Goal: Task Accomplishment & Management: Use online tool/utility

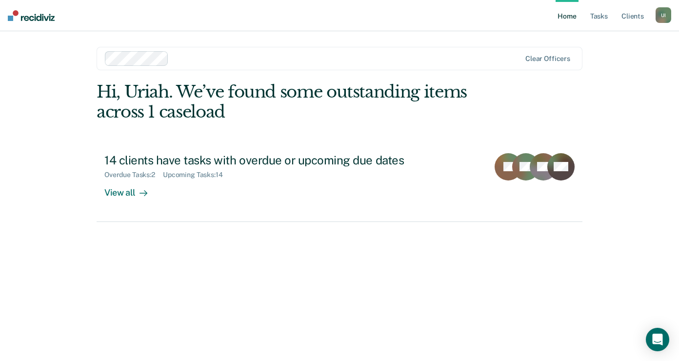
drag, startPoint x: 360, startPoint y: 281, endPoint x: 352, endPoint y: 281, distance: 8.3
click at [360, 282] on div "Hi, Uriah. We’ve found some outstanding items across 1 caseload 14 clients have…" at bounding box center [340, 208] width 486 height 252
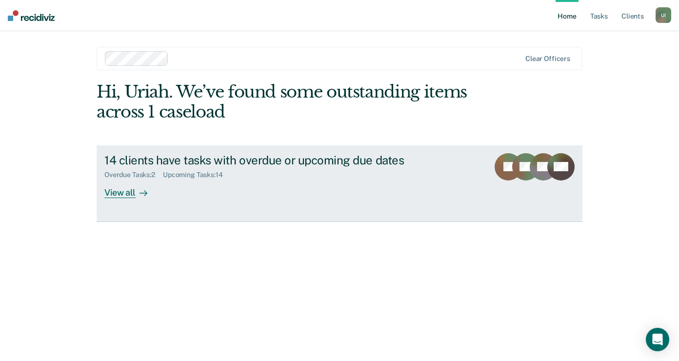
click at [141, 187] on div at bounding box center [142, 192] width 12 height 11
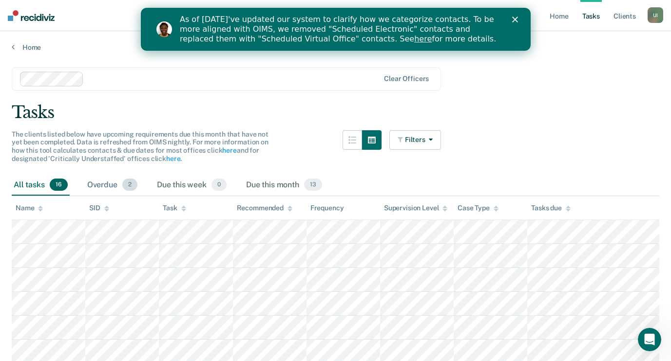
click at [129, 175] on div "Overdue 2" at bounding box center [112, 185] width 54 height 21
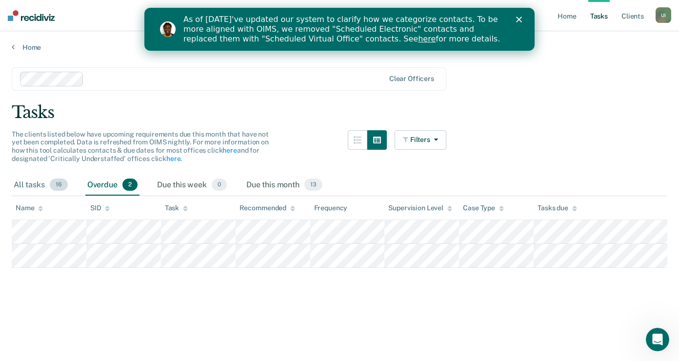
click at [48, 187] on div "All tasks 16" at bounding box center [41, 185] width 58 height 21
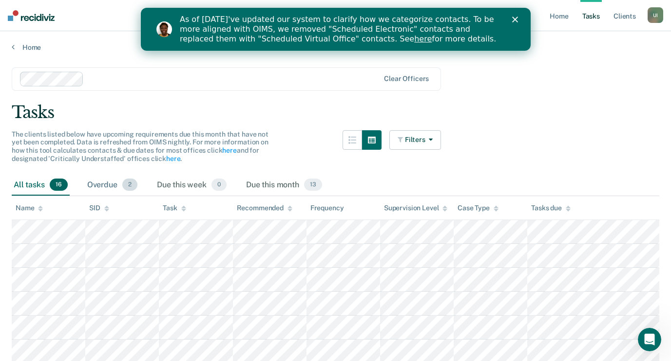
click at [139, 185] on div "Overdue 2" at bounding box center [112, 185] width 54 height 21
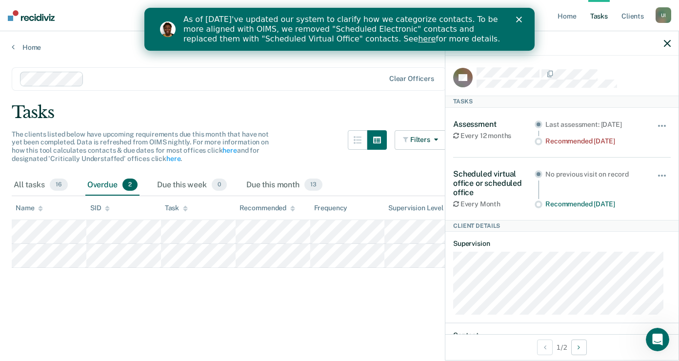
click at [668, 44] on icon "button" at bounding box center [666, 43] width 7 height 7
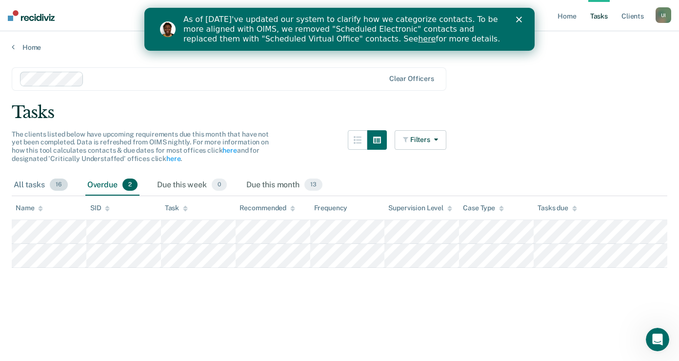
click at [36, 178] on div "All tasks 16" at bounding box center [41, 185] width 58 height 21
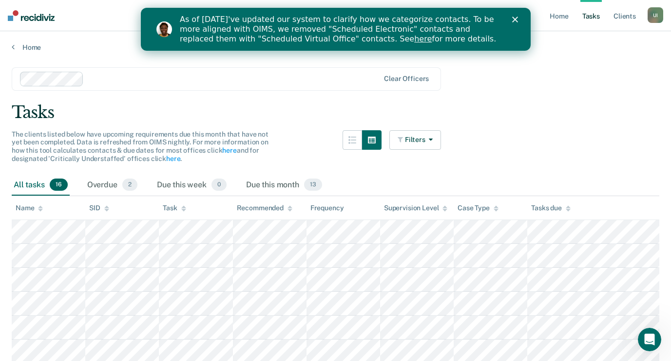
click at [518, 18] on div "Close" at bounding box center [517, 20] width 10 height 6
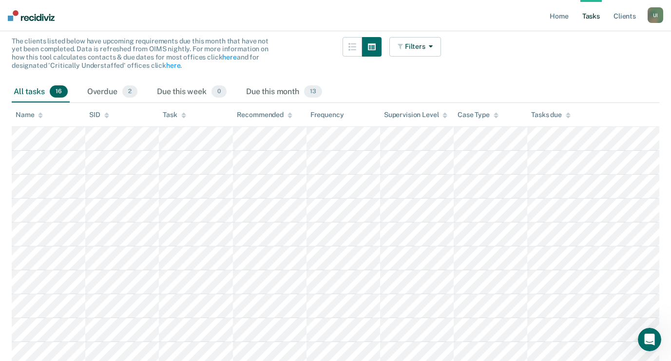
scroll to position [93, 0]
click at [103, 89] on div "Overdue 2" at bounding box center [112, 92] width 54 height 21
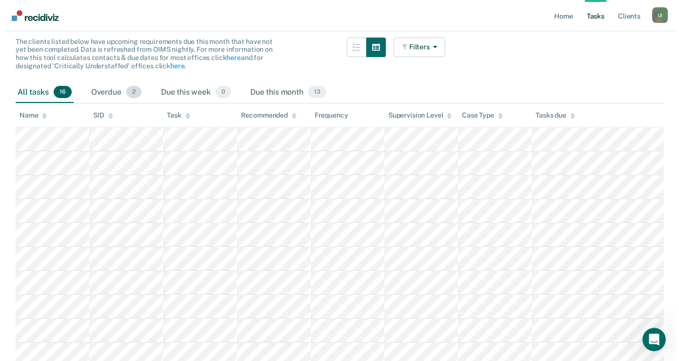
scroll to position [0, 0]
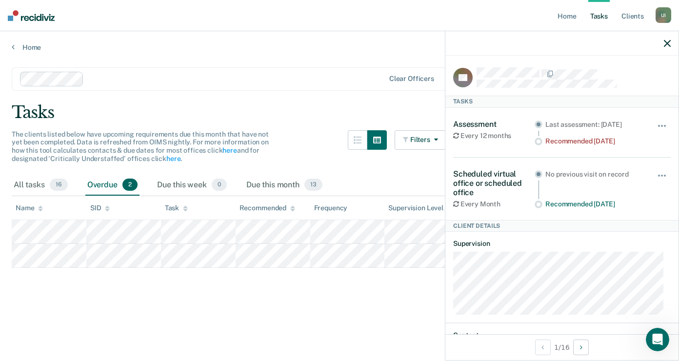
drag, startPoint x: 667, startPoint y: 0, endPoint x: 668, endPoint y: 42, distance: 42.4
click at [668, 42] on icon "button" at bounding box center [666, 43] width 7 height 7
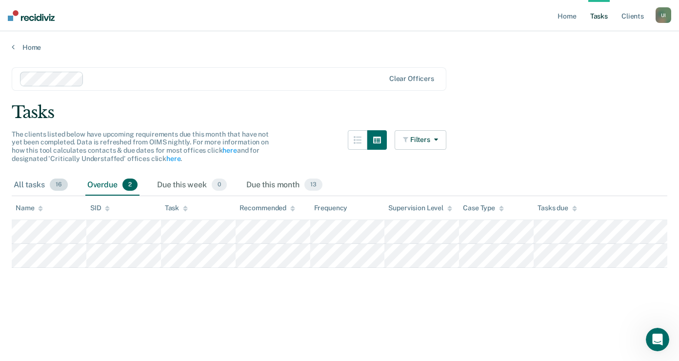
click at [34, 183] on div "All tasks 16" at bounding box center [41, 185] width 58 height 21
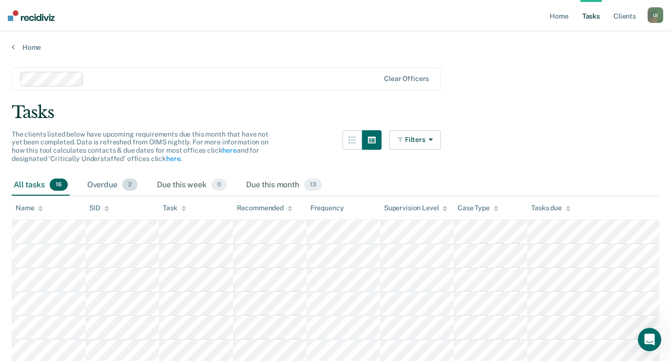
click at [108, 186] on div "Overdue 2" at bounding box center [112, 185] width 54 height 21
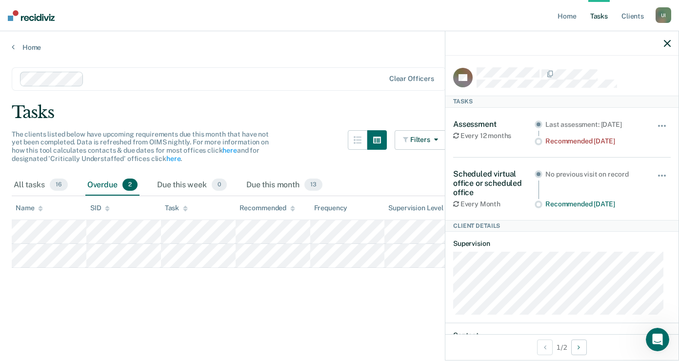
click at [668, 45] on icon "button" at bounding box center [666, 43] width 7 height 7
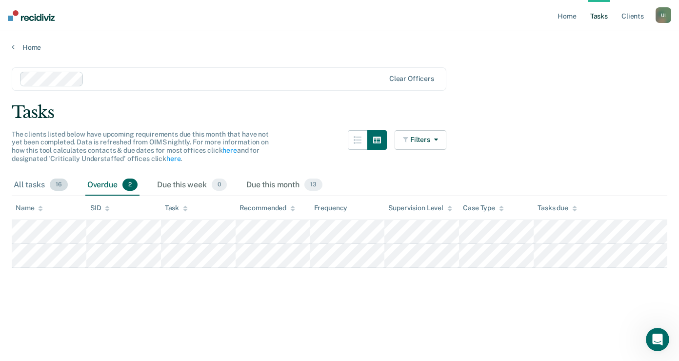
click at [69, 182] on div "All tasks 16" at bounding box center [41, 185] width 58 height 21
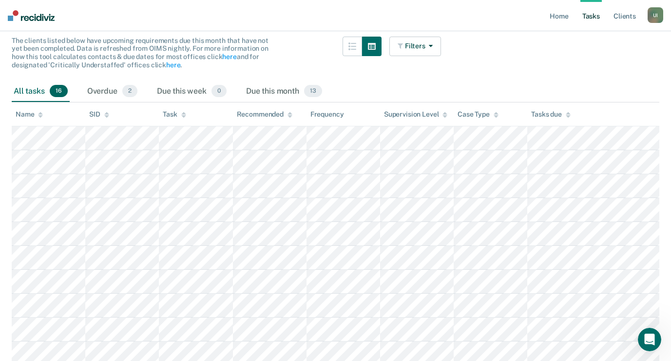
scroll to position [97, 0]
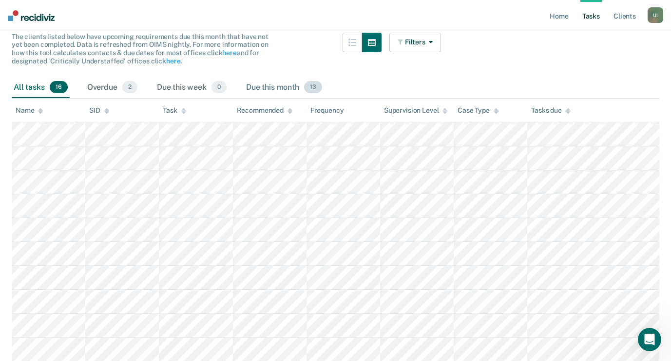
click at [285, 82] on div "Due this month 13" at bounding box center [284, 87] width 80 height 21
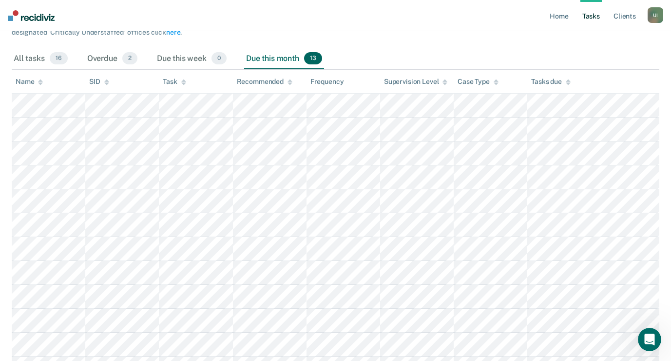
scroll to position [0, 0]
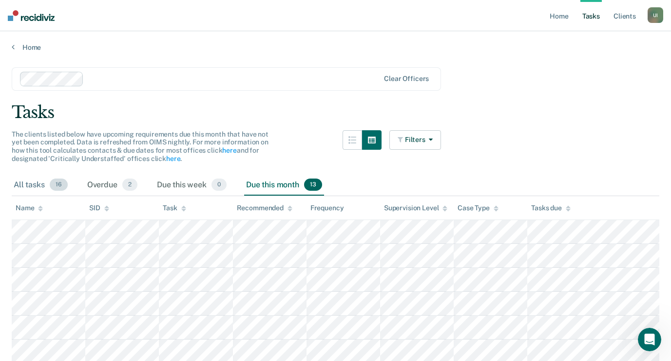
click at [59, 180] on span "16" at bounding box center [59, 184] width 18 height 13
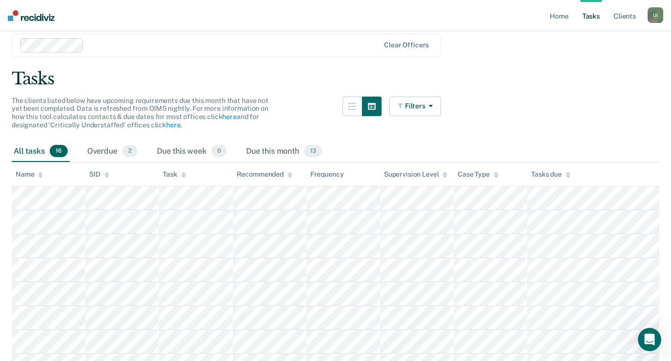
scroll to position [49, 0]
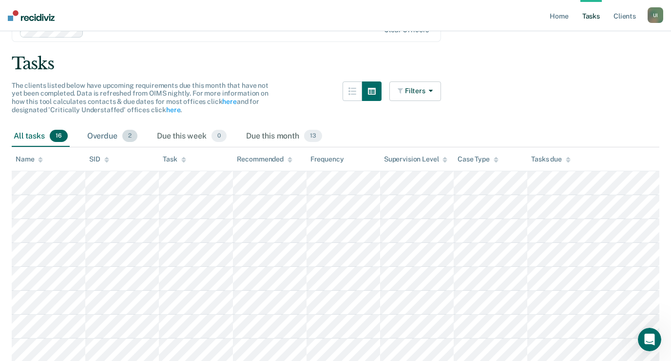
click at [109, 127] on div "Overdue 2" at bounding box center [112, 136] width 54 height 21
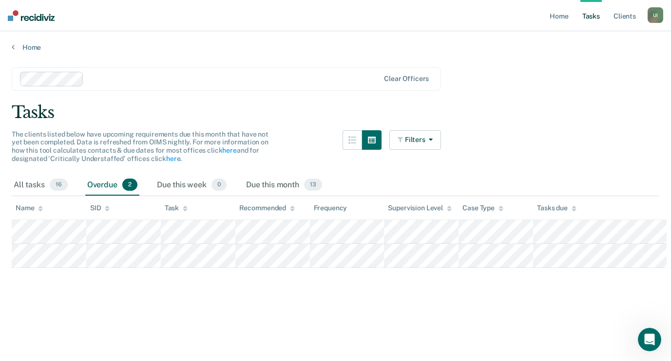
scroll to position [0, 0]
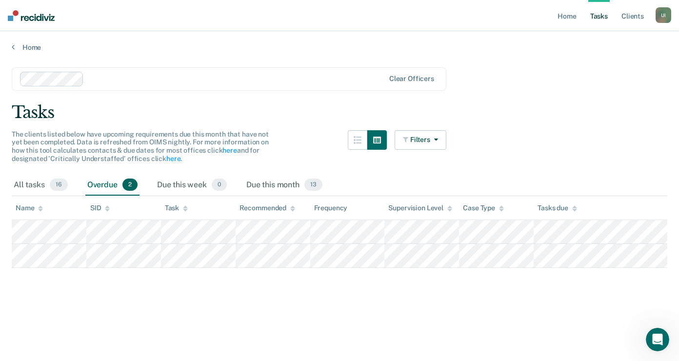
click at [152, 324] on main "Clear officers Tasks The clients listed below have upcoming requirements due th…" at bounding box center [339, 205] width 679 height 306
click at [45, 188] on div "All tasks 16" at bounding box center [41, 185] width 58 height 21
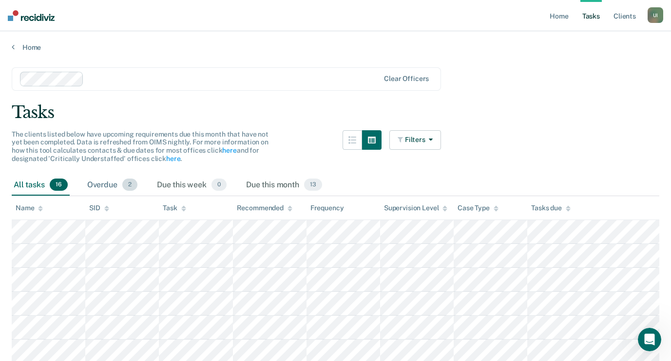
click at [118, 181] on div "Overdue 2" at bounding box center [112, 185] width 54 height 21
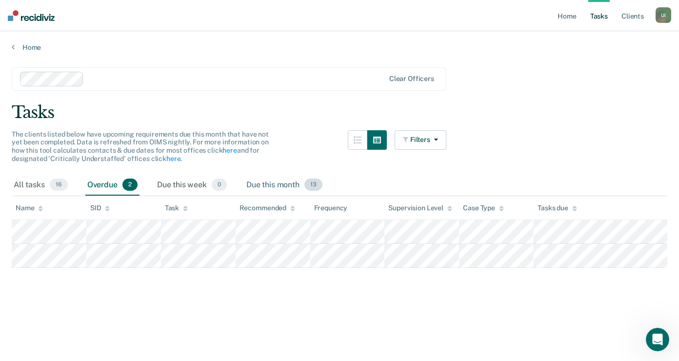
click at [261, 181] on div "Due this month 13" at bounding box center [284, 185] width 80 height 21
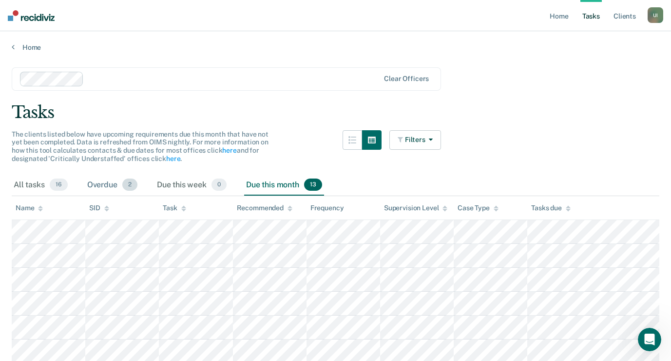
click at [117, 190] on div "Overdue 2" at bounding box center [112, 185] width 54 height 21
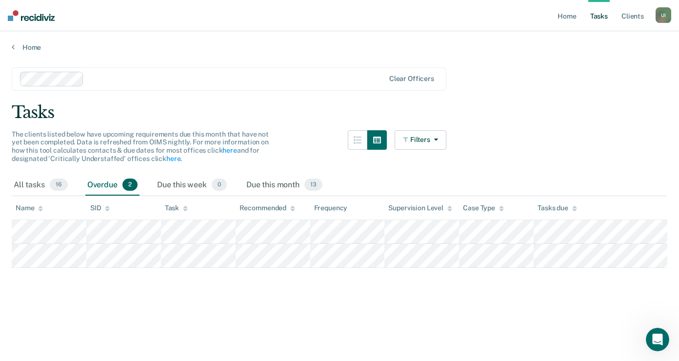
click at [244, 190] on div "All tasks 16 Overdue 2 Due this week 0 Due this month 13" at bounding box center [339, 185] width 655 height 21
click at [255, 185] on div "Due this month 13" at bounding box center [284, 185] width 80 height 21
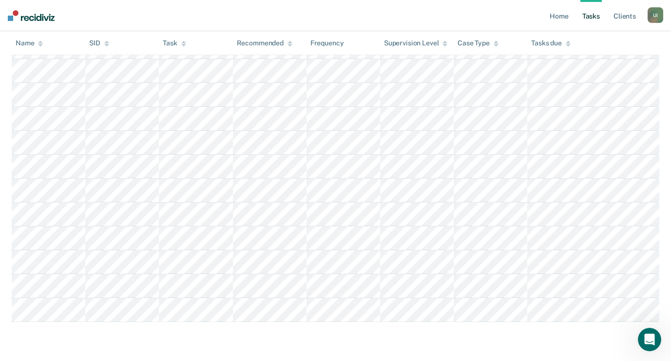
scroll to position [265, 0]
click at [358, 350] on main "Clear officers Tasks The clients listed below have upcoming requirements due th…" at bounding box center [335, 100] width 671 height 515
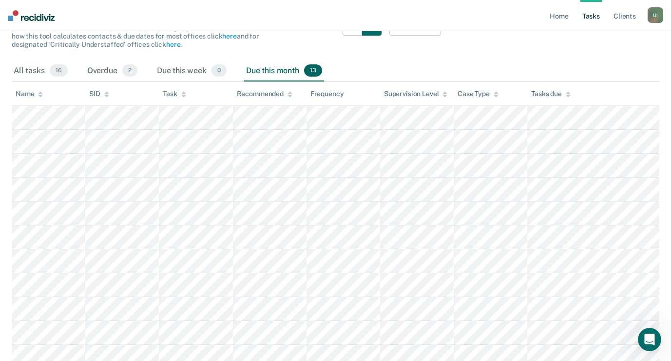
scroll to position [21, 0]
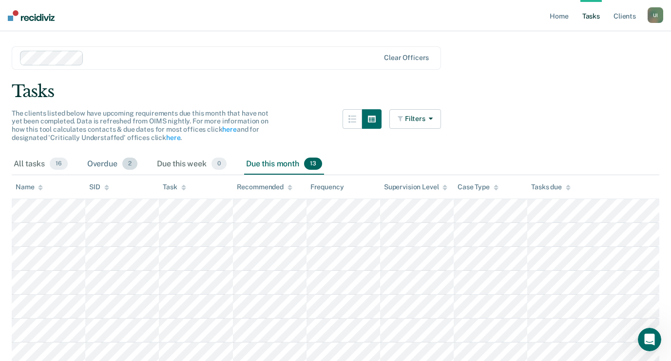
click at [122, 162] on span "2" at bounding box center [129, 163] width 15 height 13
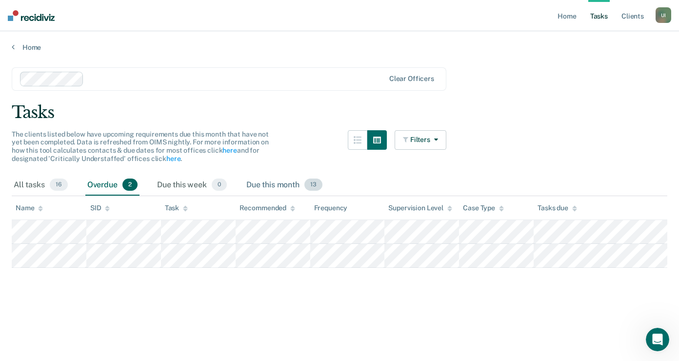
click at [278, 188] on div "Due this month 13" at bounding box center [284, 185] width 80 height 21
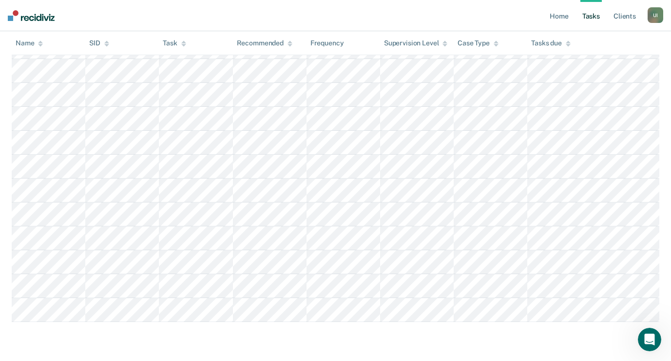
scroll to position [265, 0]
